Goal: Use online tool/utility: Utilize a website feature to perform a specific function

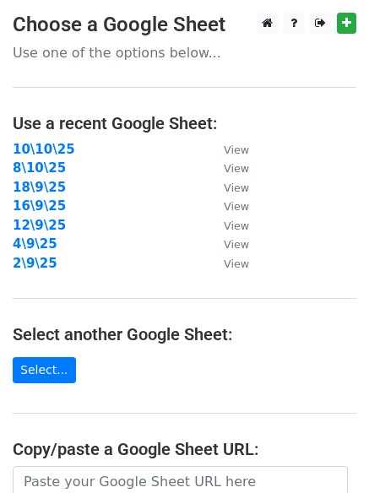
scroll to position [293, 0]
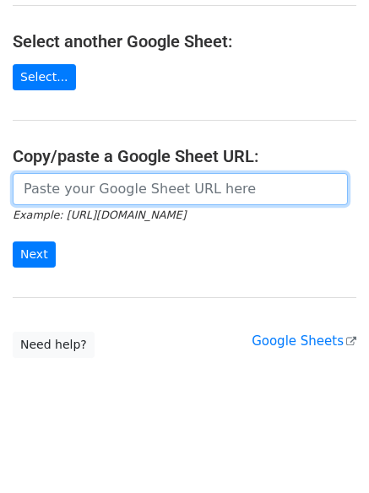
drag, startPoint x: 154, startPoint y: 191, endPoint x: 142, endPoint y: 198, distance: 14.0
click at [154, 191] on input "url" at bounding box center [180, 189] width 335 height 32
paste input "[URL][DOMAIN_NAME]"
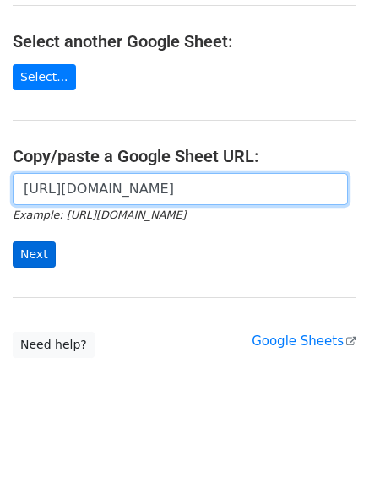
scroll to position [0, 352]
type input "[URL][DOMAIN_NAME]"
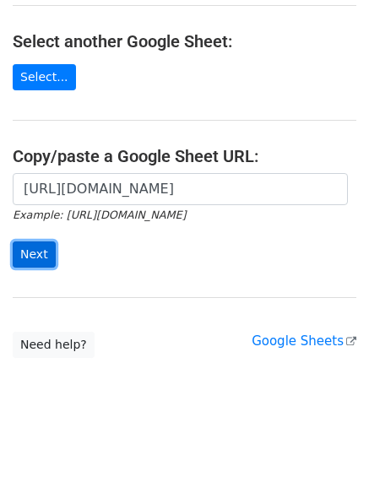
scroll to position [0, 0]
click at [35, 250] on input "Next" at bounding box center [34, 254] width 43 height 26
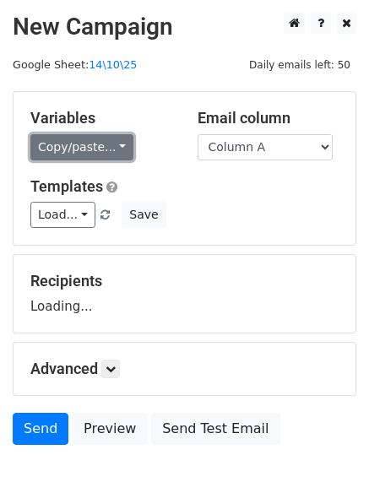
click at [72, 148] on link "Copy/paste..." at bounding box center [81, 147] width 103 height 26
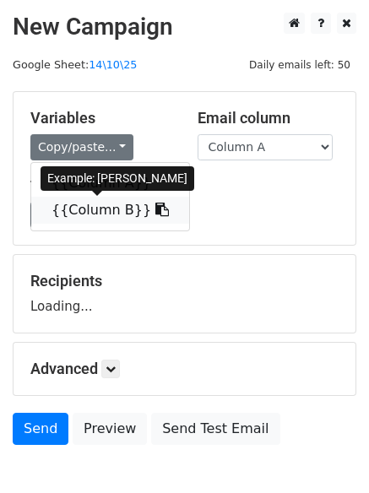
click at [98, 208] on link "{{Column B}}" at bounding box center [110, 210] width 158 height 27
